Goal: Task Accomplishment & Management: Manage account settings

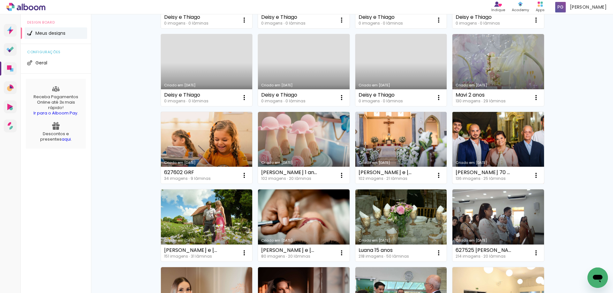
scroll to position [213, 0]
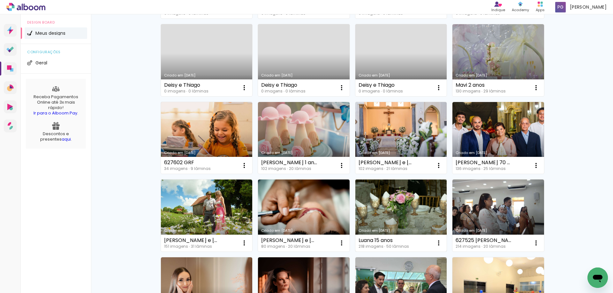
click at [376, 205] on link "Criado em [DATE]" at bounding box center [401, 216] width 92 height 72
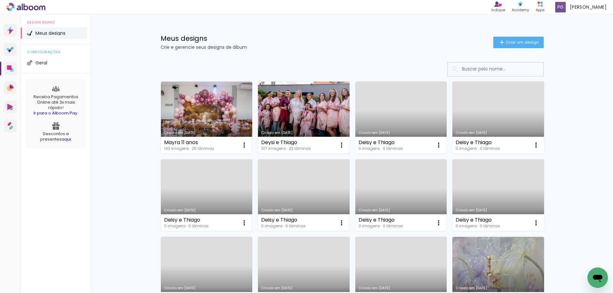
click at [287, 105] on link "Criado em [DATE]" at bounding box center [304, 118] width 92 height 72
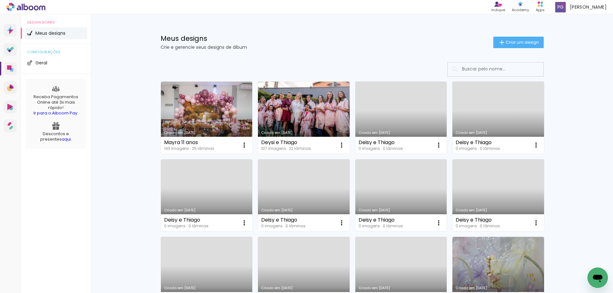
scroll to position [21, 0]
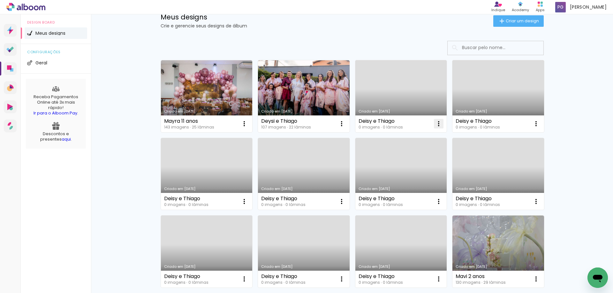
click at [248, 124] on iron-icon at bounding box center [244, 124] width 8 height 8
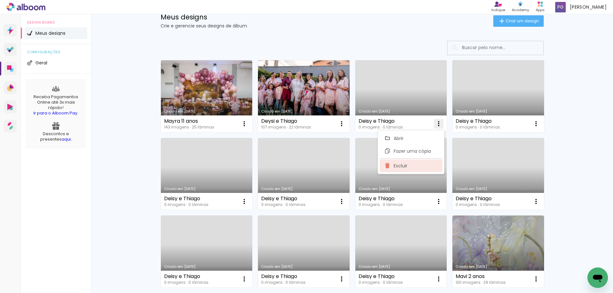
click at [402, 164] on span "Excluir" at bounding box center [400, 166] width 14 height 4
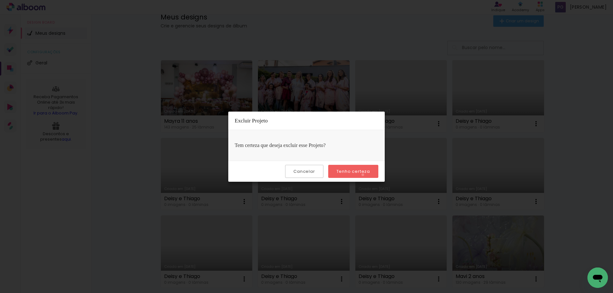
click at [363, 175] on paper-button "Tenho certeza" at bounding box center [353, 171] width 50 height 13
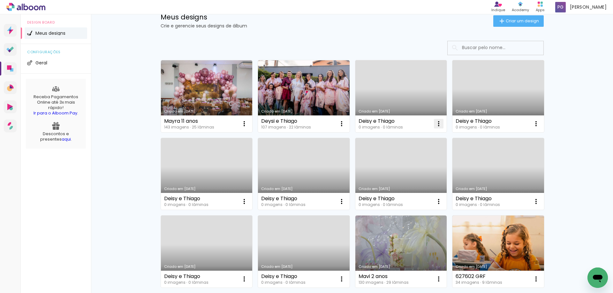
click at [248, 124] on iron-icon at bounding box center [244, 124] width 8 height 8
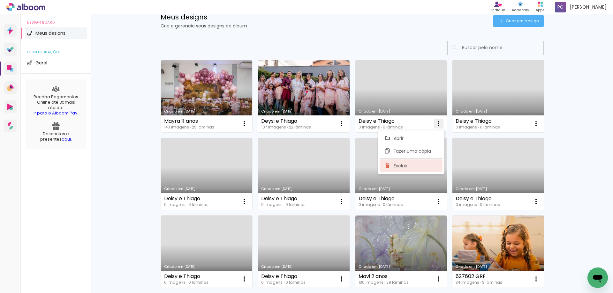
click at [416, 167] on paper-item "Excluir" at bounding box center [410, 166] width 63 height 13
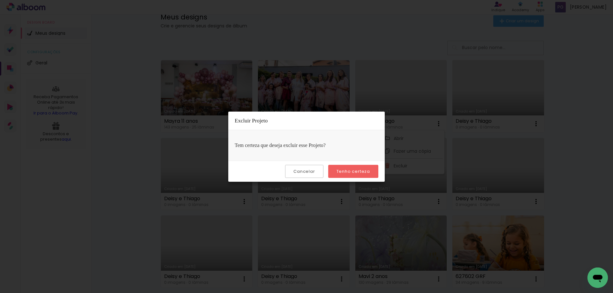
click at [0, 0] on slot "Tenho certeza" at bounding box center [0, 0] width 0 height 0
